Goal: Book appointment/travel/reservation

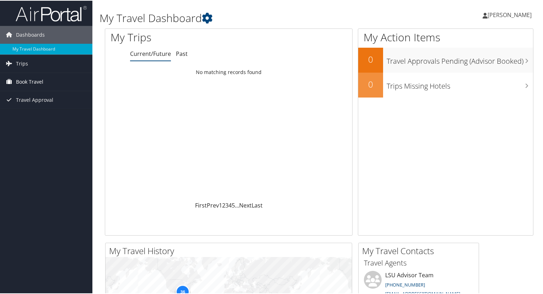
click at [21, 83] on span "Book Travel" at bounding box center [29, 81] width 27 height 18
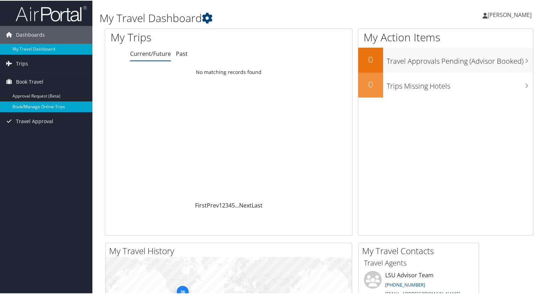
click at [24, 105] on link "Book/Manage Online Trips" at bounding box center [46, 106] width 92 height 11
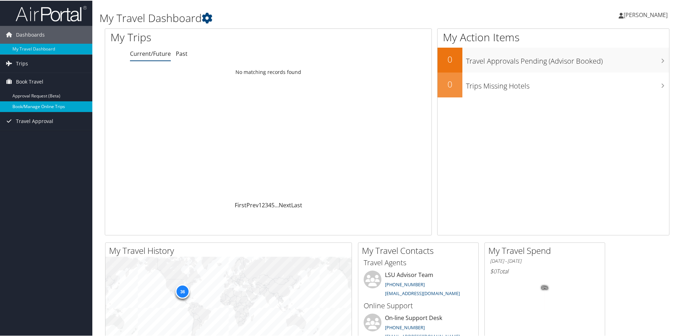
click at [42, 108] on link "Book/Manage Online Trips" at bounding box center [46, 106] width 92 height 11
